Goal: Navigation & Orientation: Understand site structure

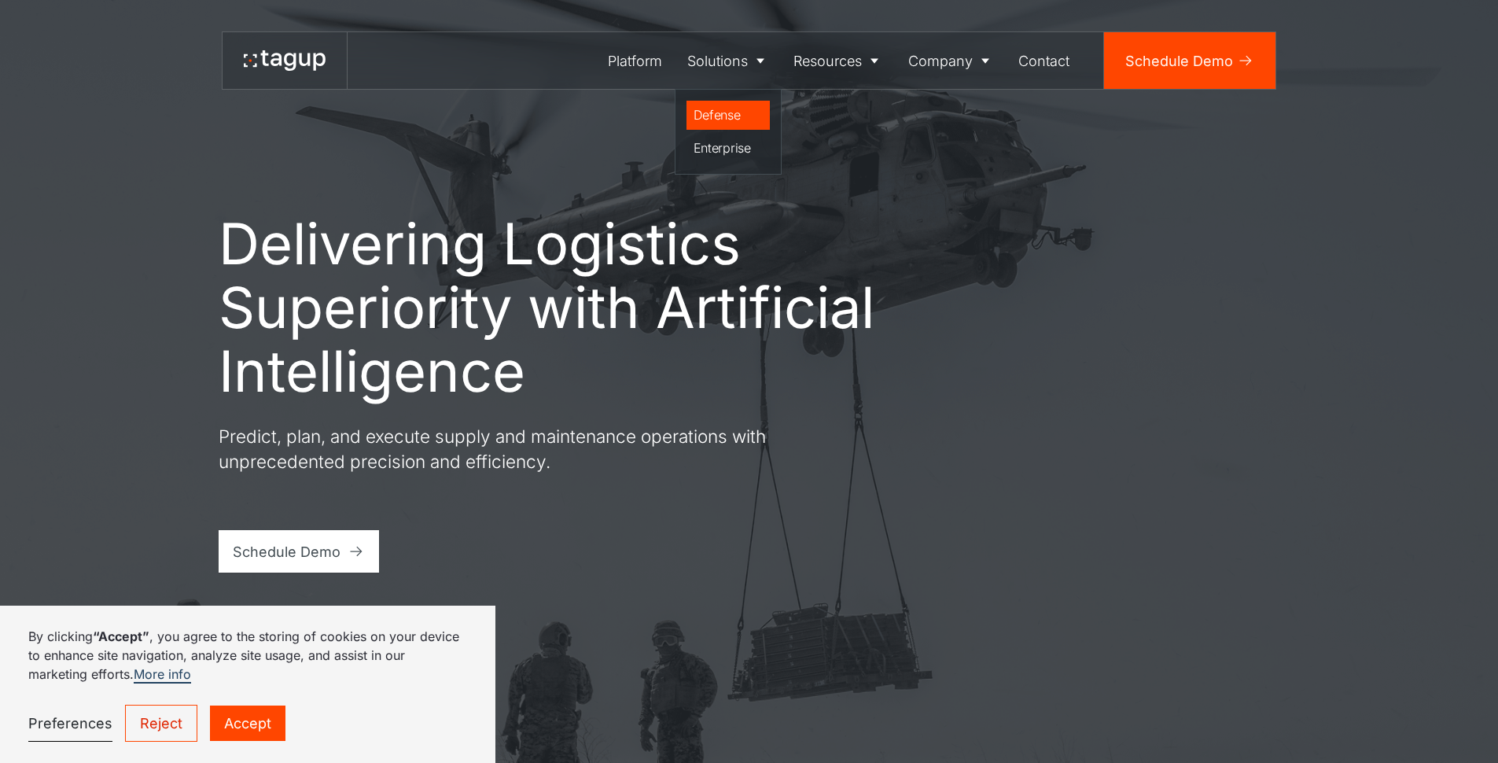
click at [715, 116] on div "Defense" at bounding box center [728, 114] width 70 height 19
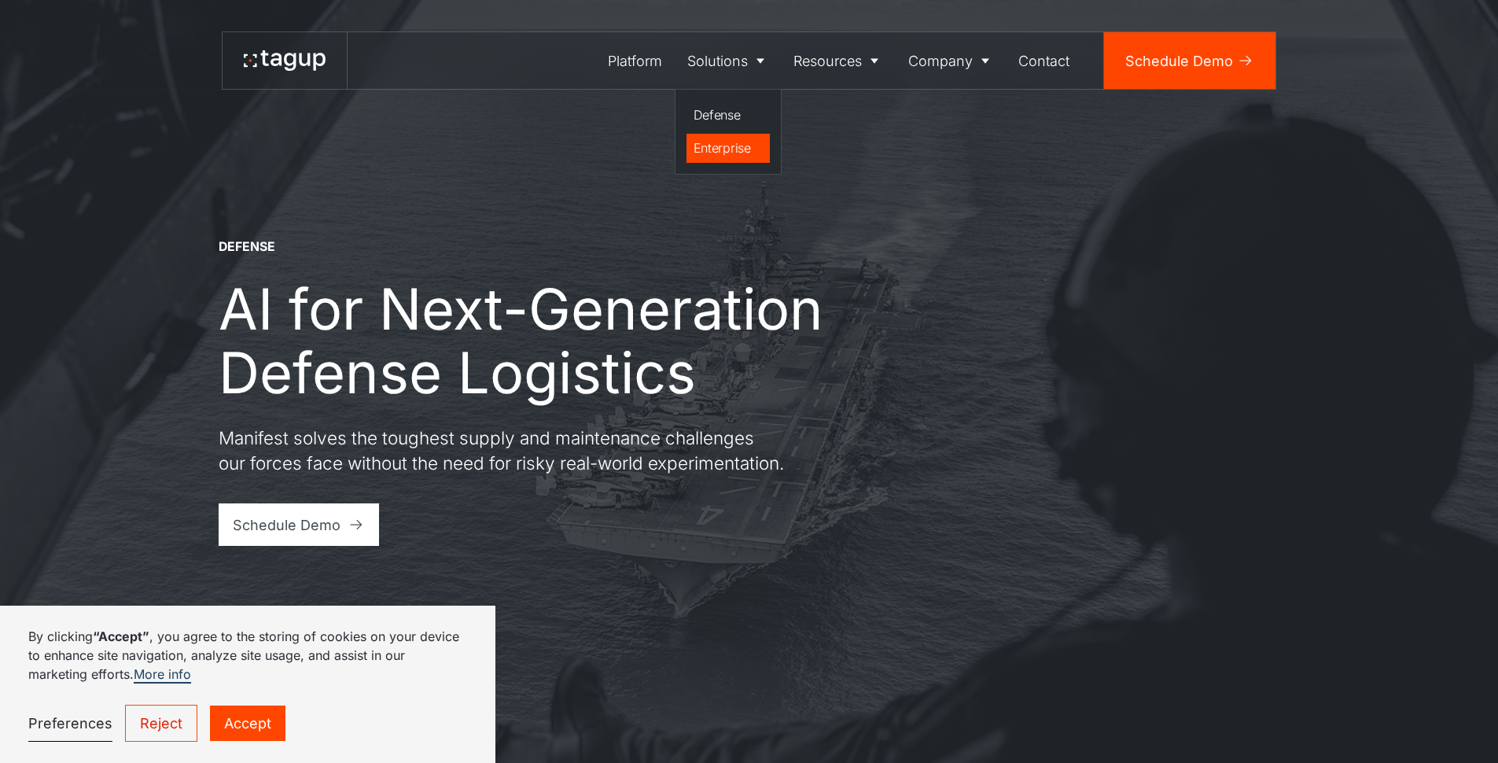
click at [712, 150] on div "Enterprise" at bounding box center [728, 147] width 70 height 19
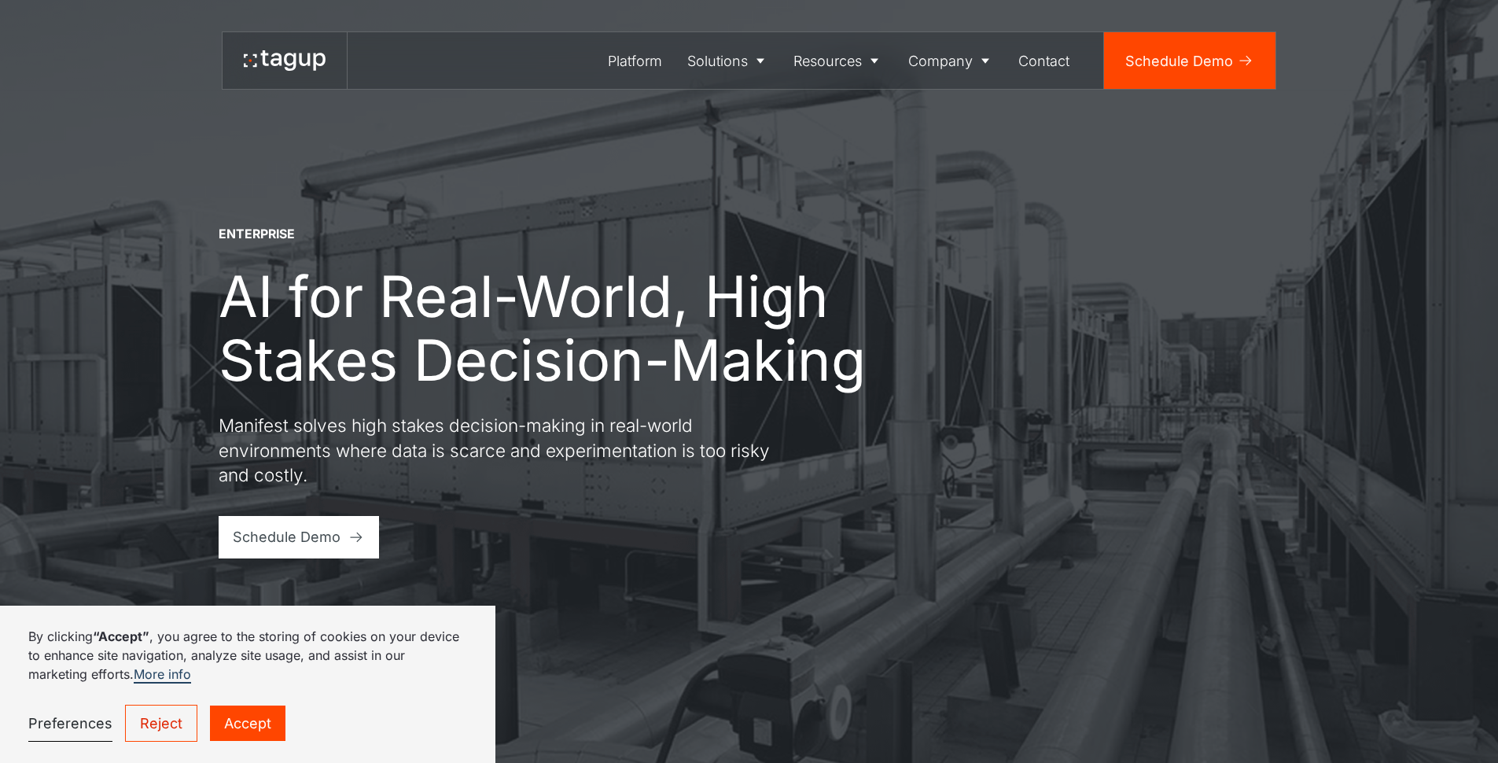
scroll to position [352, 0]
